Goal: Browse casually

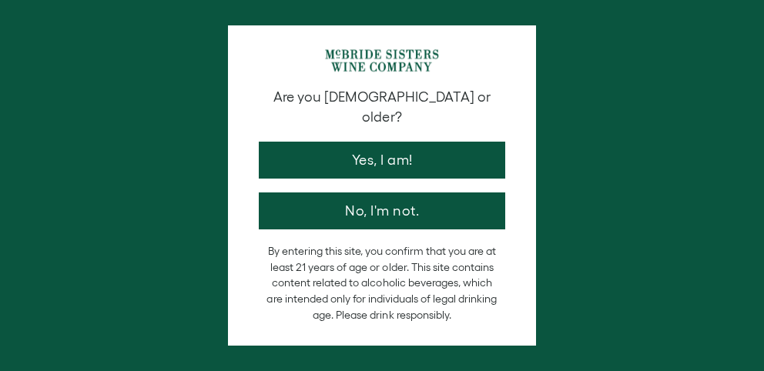
scroll to position [3016, 0]
